Goal: Task Accomplishment & Management: Use online tool/utility

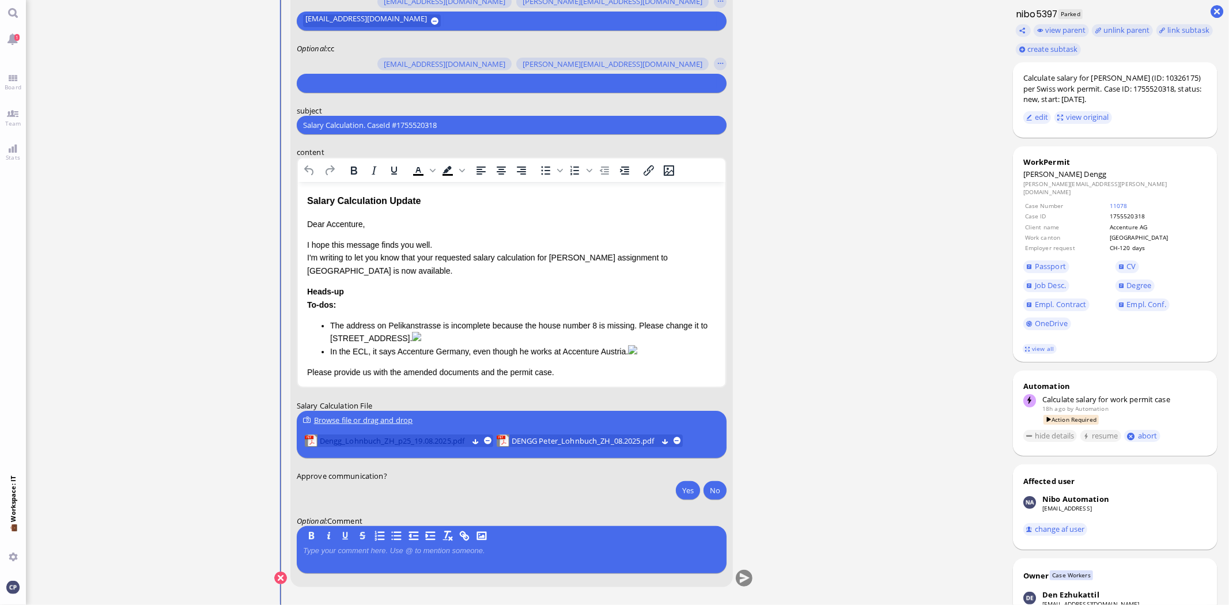
click at [429, 435] on span "Dengg_Lohnbuch_ZH_p25_19.08.2025.pdf" at bounding box center [393, 441] width 148 height 13
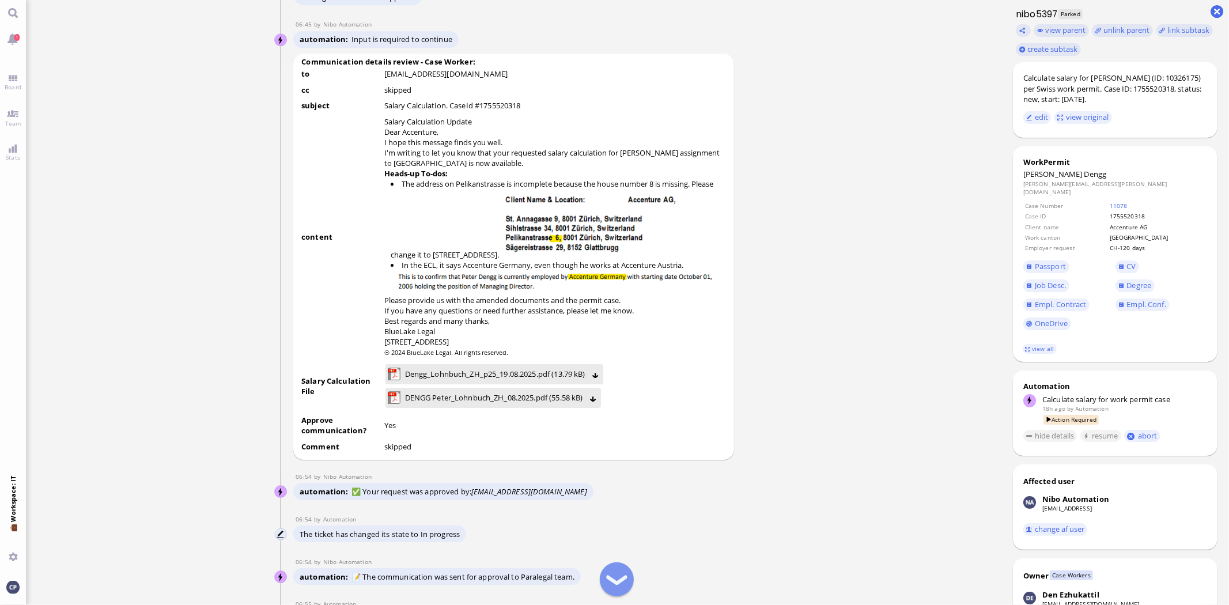
scroll to position [-742, 0]
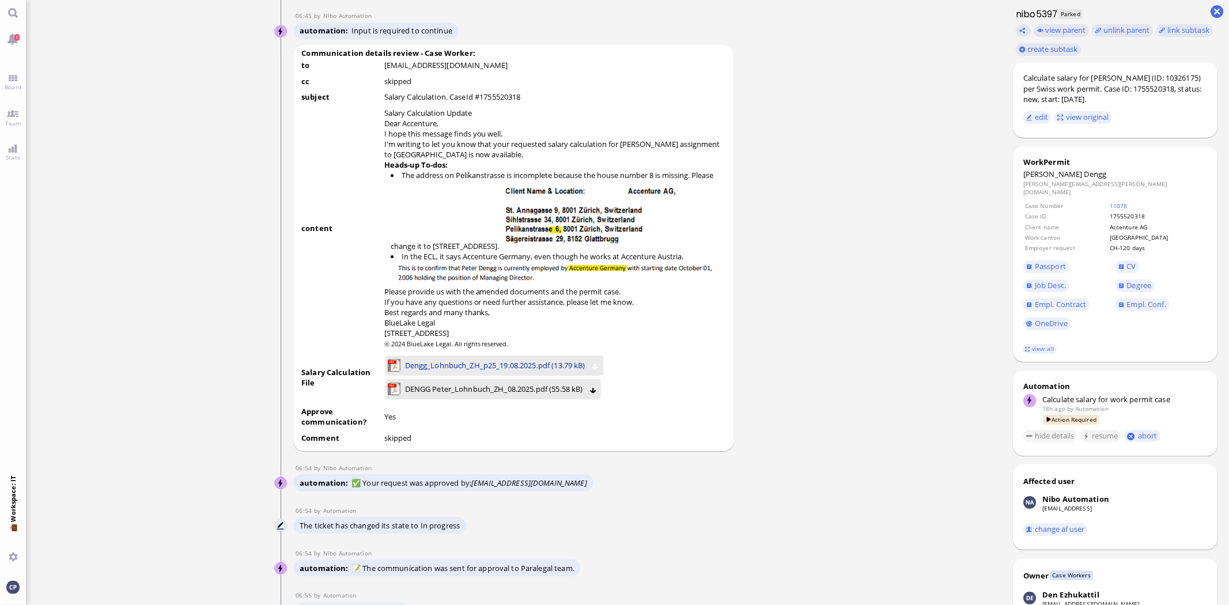
click at [512, 371] on span "Dengg_Lohnbuch_ZH_p25_19.08.2025.pdf (13.79 kB)" at bounding box center [495, 365] width 180 height 13
click at [460, 391] on span "DENGG Peter_Lohnbuch_ZH_08.2025.pdf (55.58 kB)" at bounding box center [494, 389] width 178 height 13
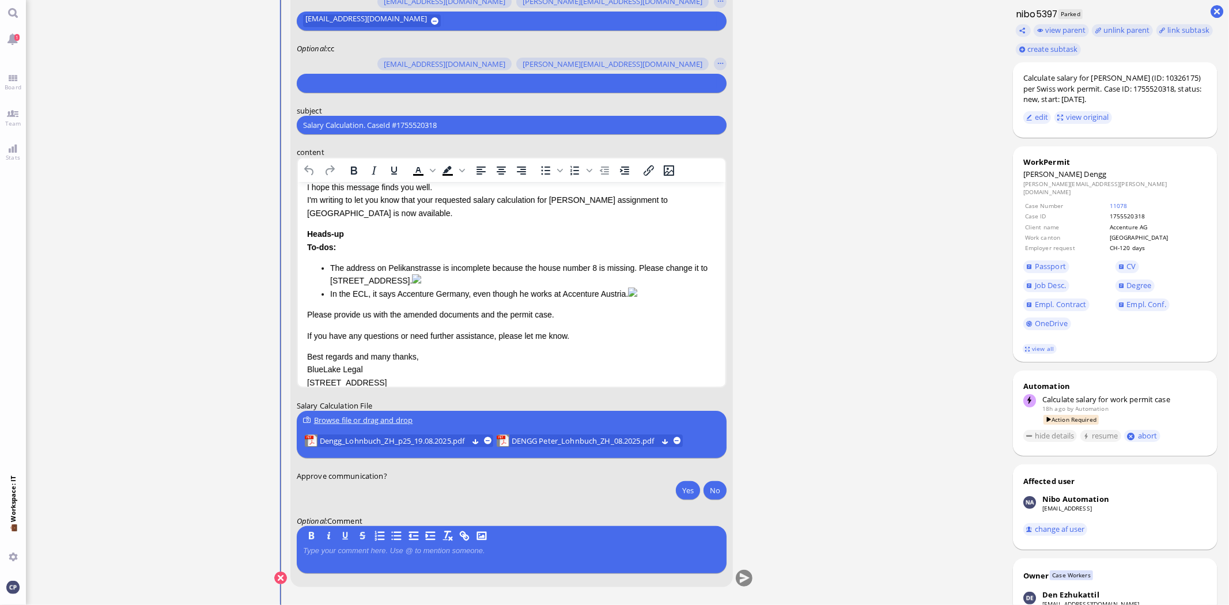
scroll to position [128, 0]
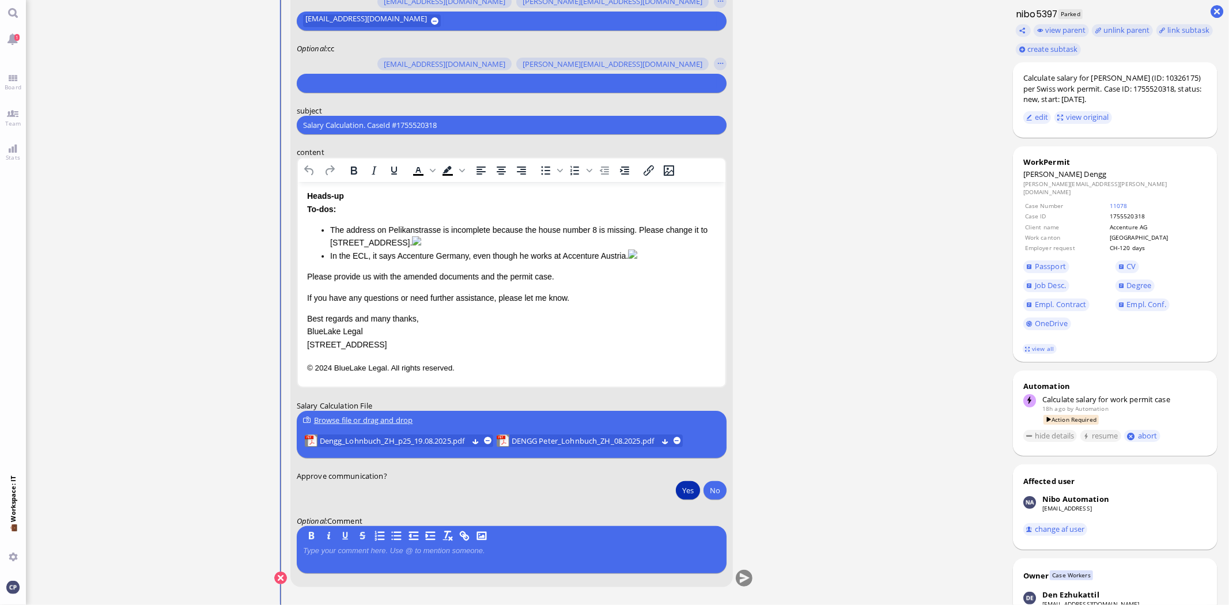
click at [684, 497] on button "Yes" at bounding box center [688, 490] width 24 height 18
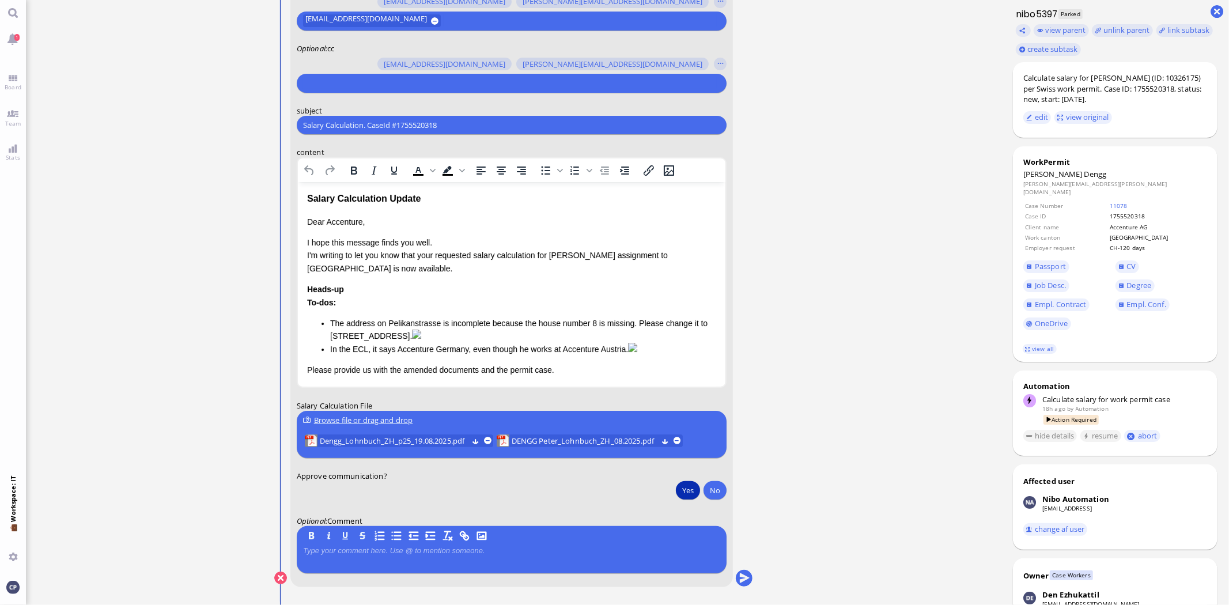
scroll to position [0, 0]
drag, startPoint x: 323, startPoint y: 221, endPoint x: 361, endPoint y: 223, distance: 38.1
click at [324, 221] on p "Dear Accenture," at bounding box center [511, 224] width 409 height 13
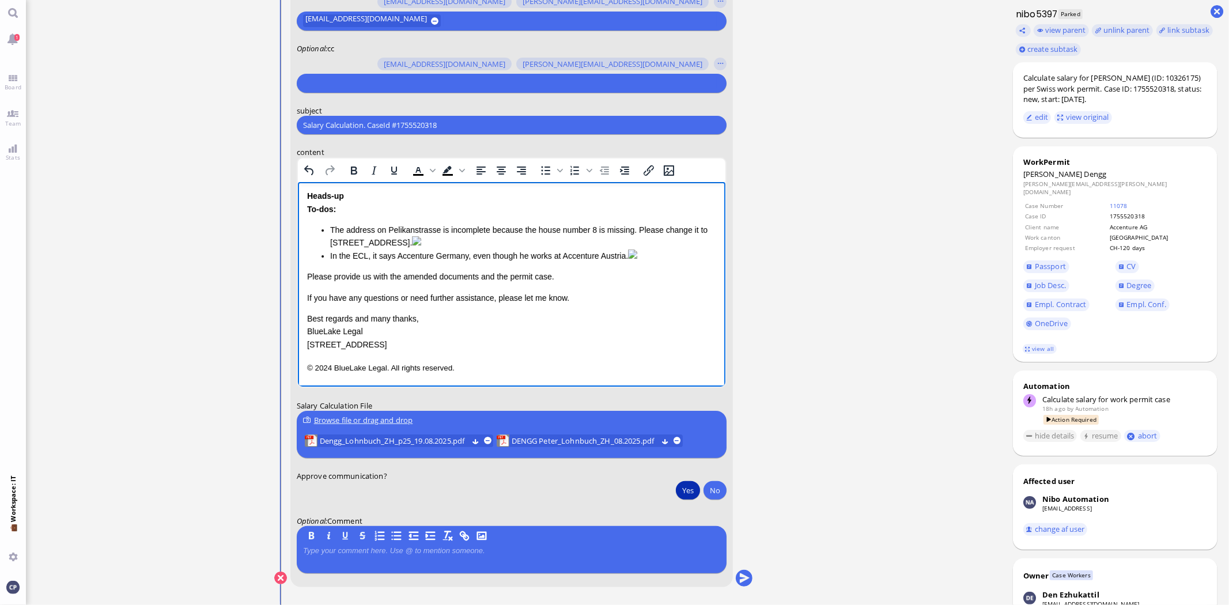
scroll to position [193, 0]
drag, startPoint x: 306, startPoint y: 321, endPoint x: 514, endPoint y: 361, distance: 211.9
click at [514, 361] on div "Salary Calculation Update Dear [PERSON_NAME] ﻿ , I hope this message finds you …" at bounding box center [511, 236] width 409 height 277
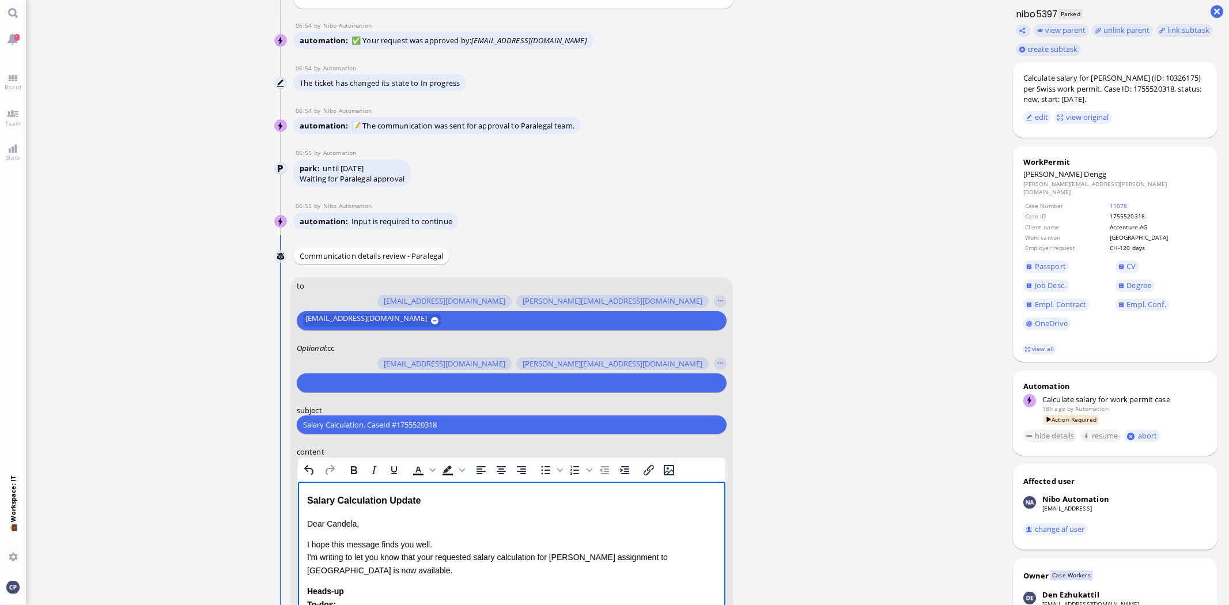
scroll to position [-319, 0]
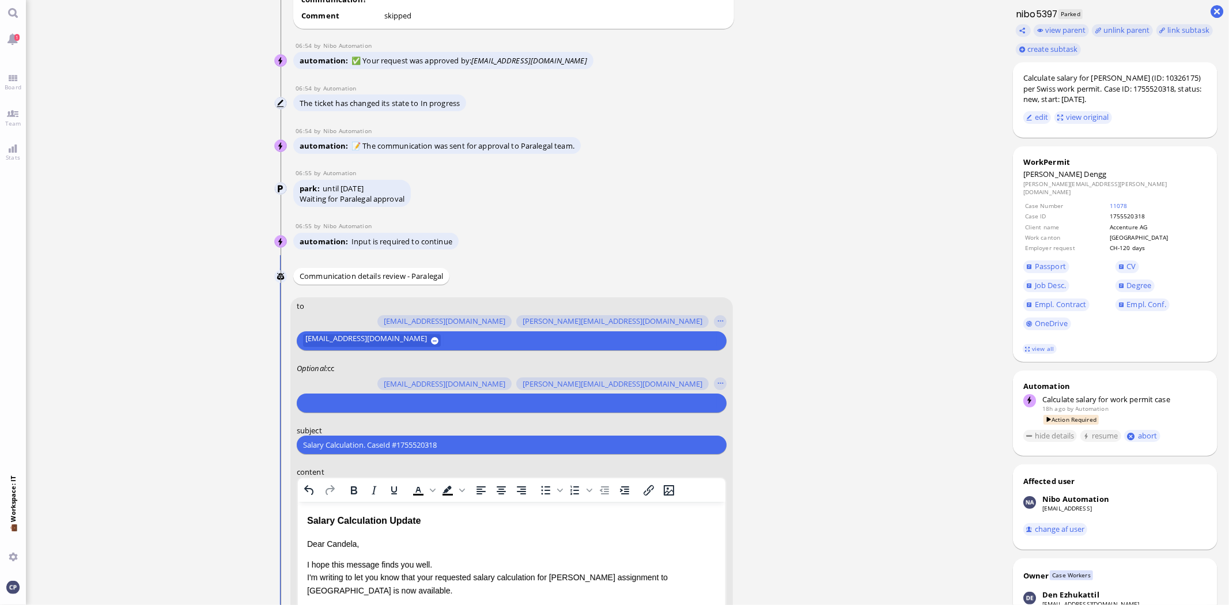
drag, startPoint x: 478, startPoint y: 444, endPoint x: 234, endPoint y: 430, distance: 244.8
click at [233, 436] on ticket "[DATE] 14:37 by Automation Automation Calculate eligible salary for work permit…" at bounding box center [514, 302] width 976 height 605
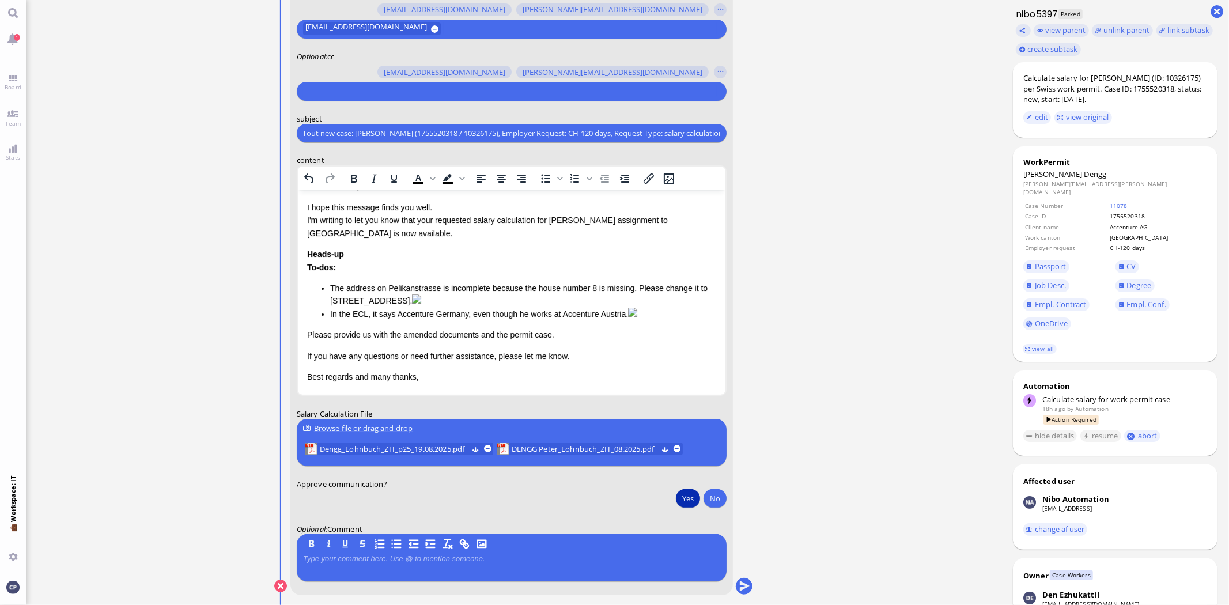
scroll to position [1, 0]
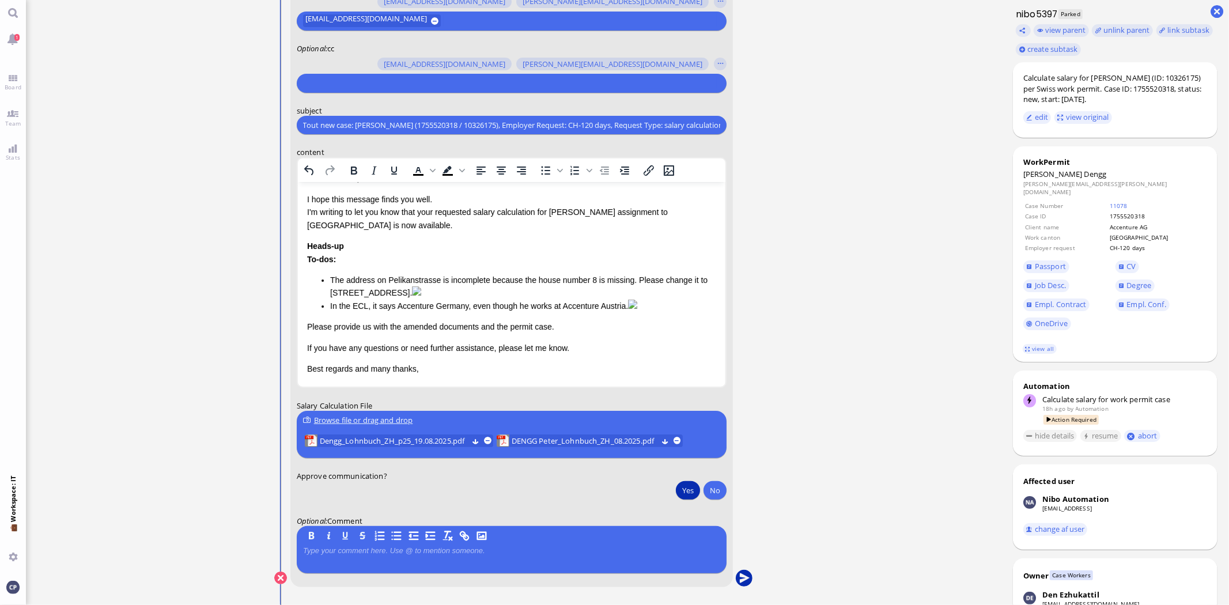
type input "AW: AW: PazPerTout new case: [PERSON_NAME] (1755520318 / 10326175), Employer Re…"
click at [742, 577] on button "submit" at bounding box center [743, 578] width 17 height 17
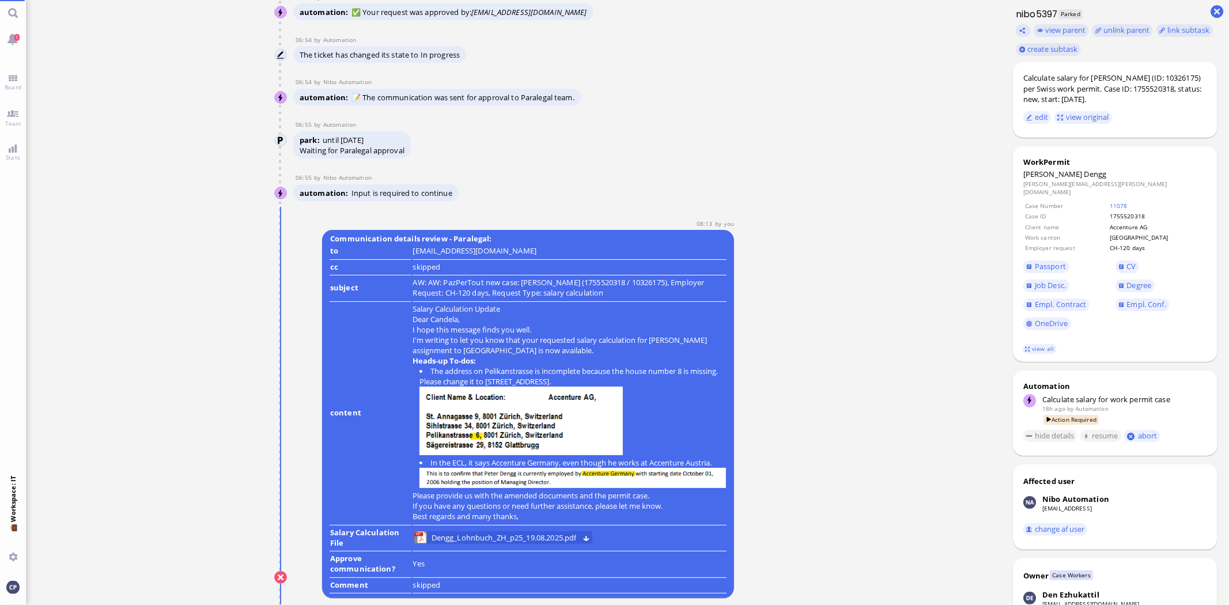
scroll to position [0, 0]
